Goal: Find specific page/section: Find specific page/section

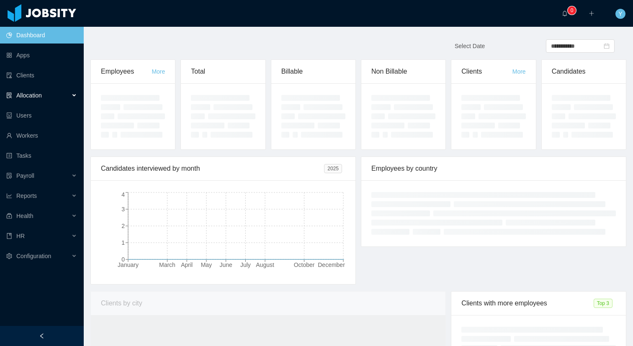
click at [47, 102] on div "Allocation" at bounding box center [42, 95] width 84 height 17
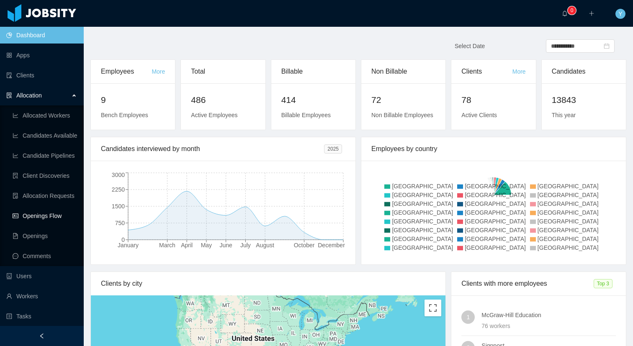
click at [50, 217] on link "Openings Flow" at bounding box center [45, 216] width 64 height 17
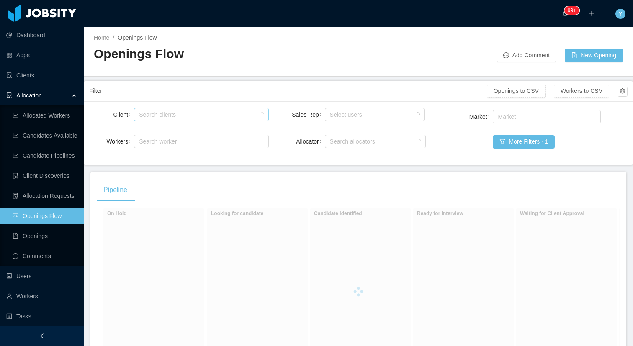
click at [165, 115] on div "Search clients" at bounding box center [199, 115] width 121 height 8
type input "******"
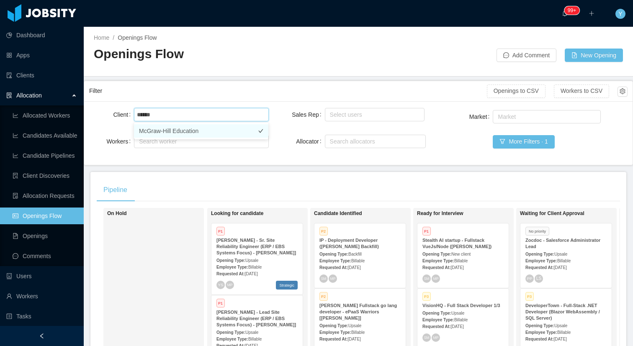
click at [243, 132] on li "McGraw-Hill Education" at bounding box center [201, 130] width 134 height 13
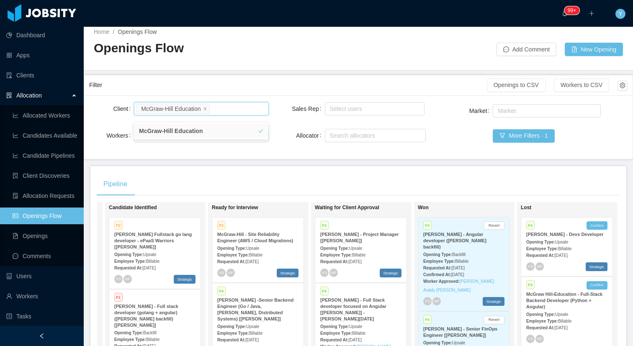
scroll to position [0, 216]
